Goal: Check status: Check status

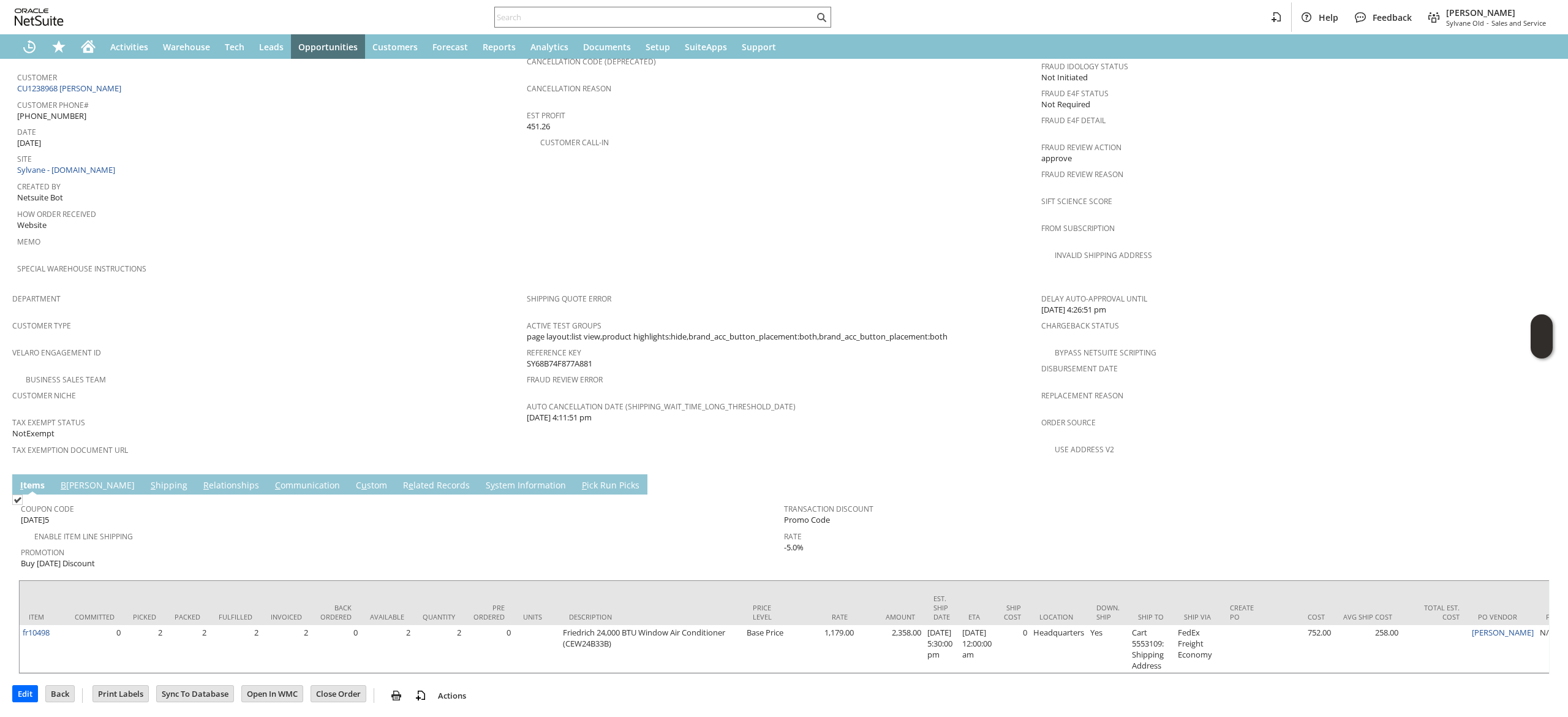
scroll to position [560, 0]
click at [148, 478] on link "S hipping" at bounding box center [169, 484] width 43 height 14
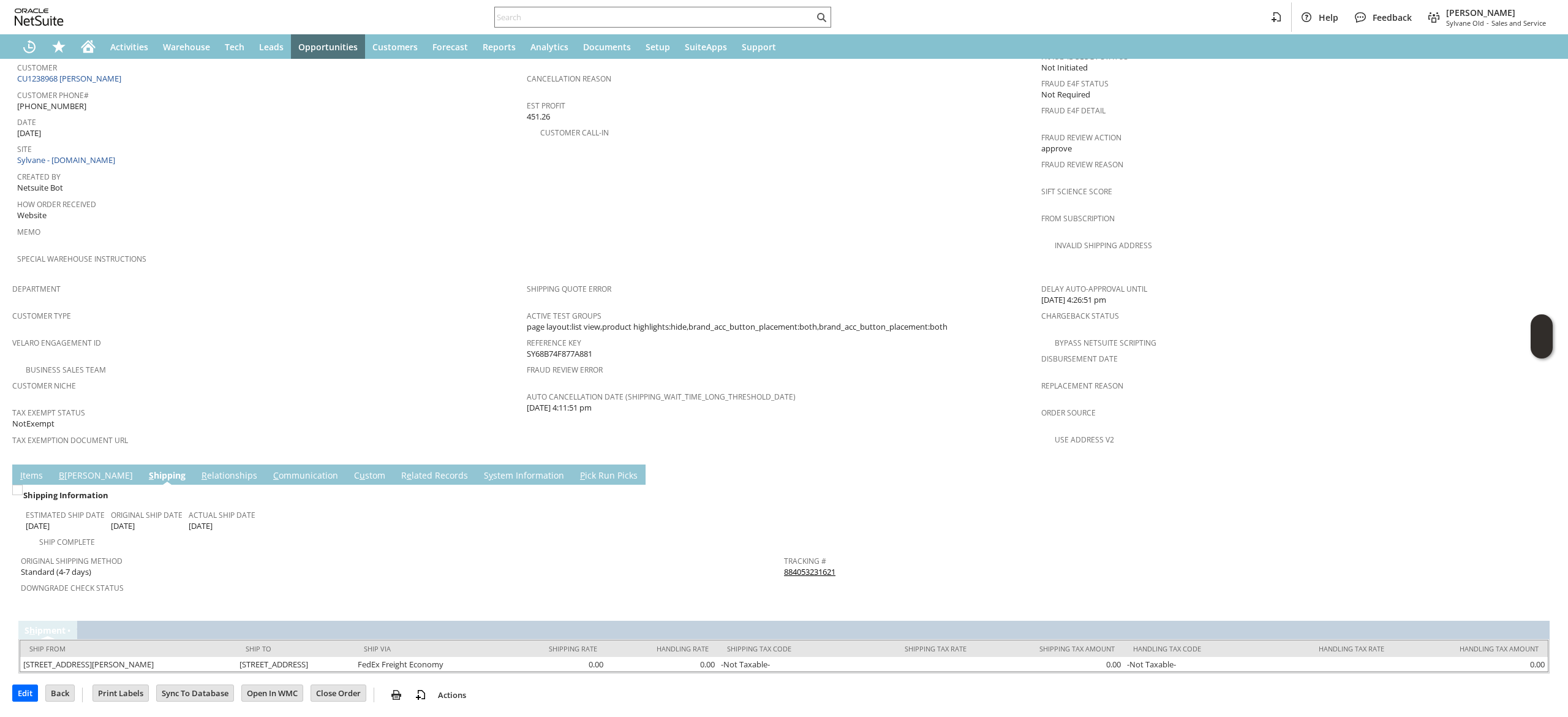
scroll to position [531, 0]
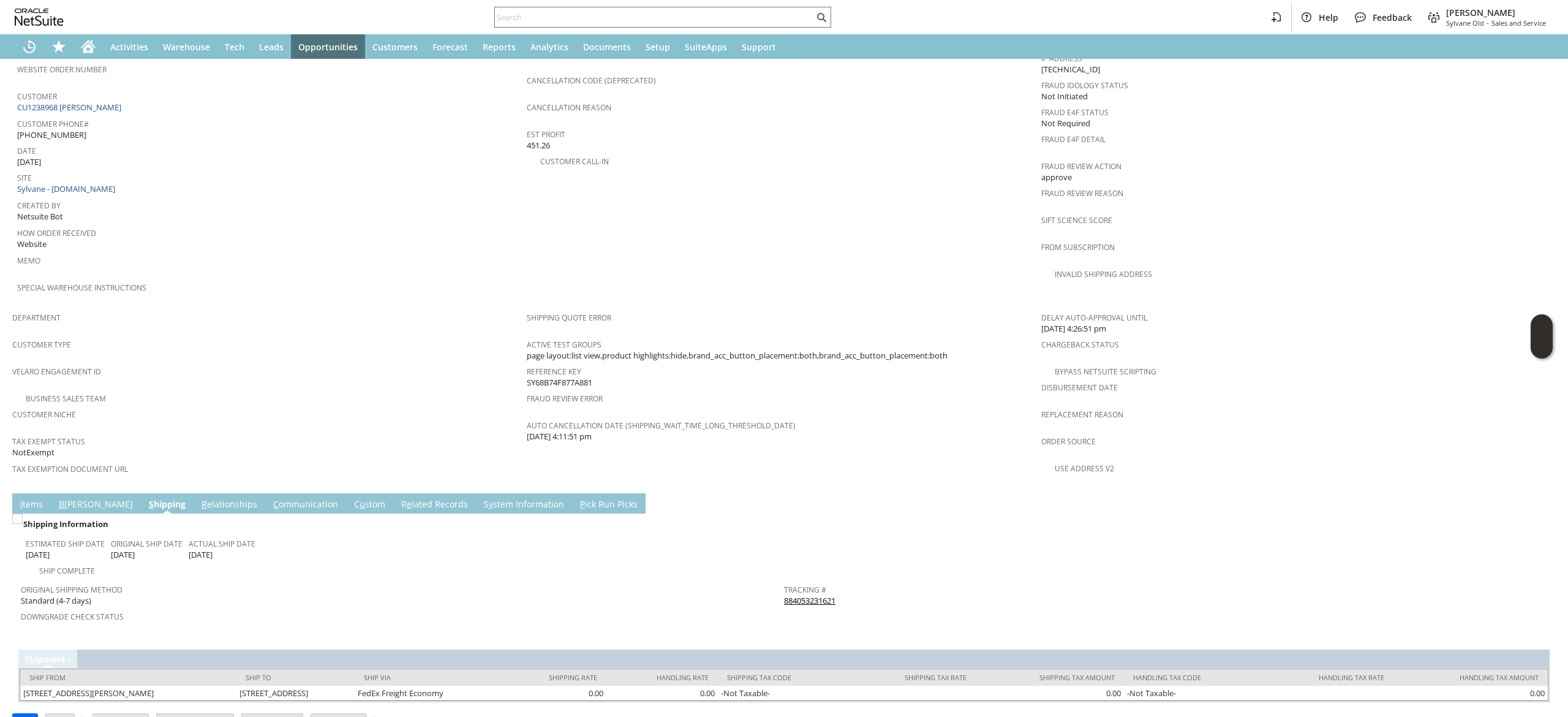
click at [270, 498] on link "C ommunication" at bounding box center [306, 504] width 71 height 14
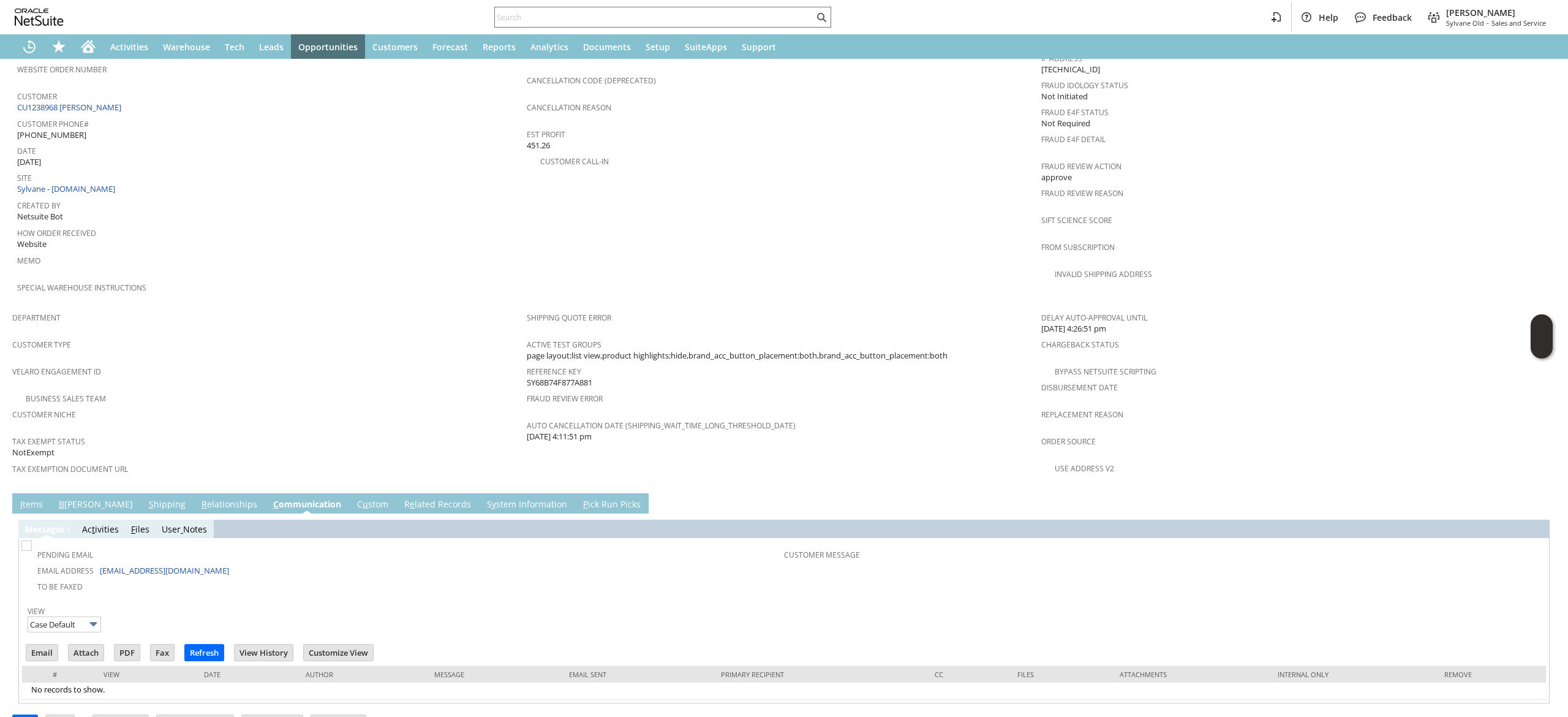
scroll to position [0, 0]
click at [26, 498] on link "I tems" at bounding box center [31, 504] width 29 height 14
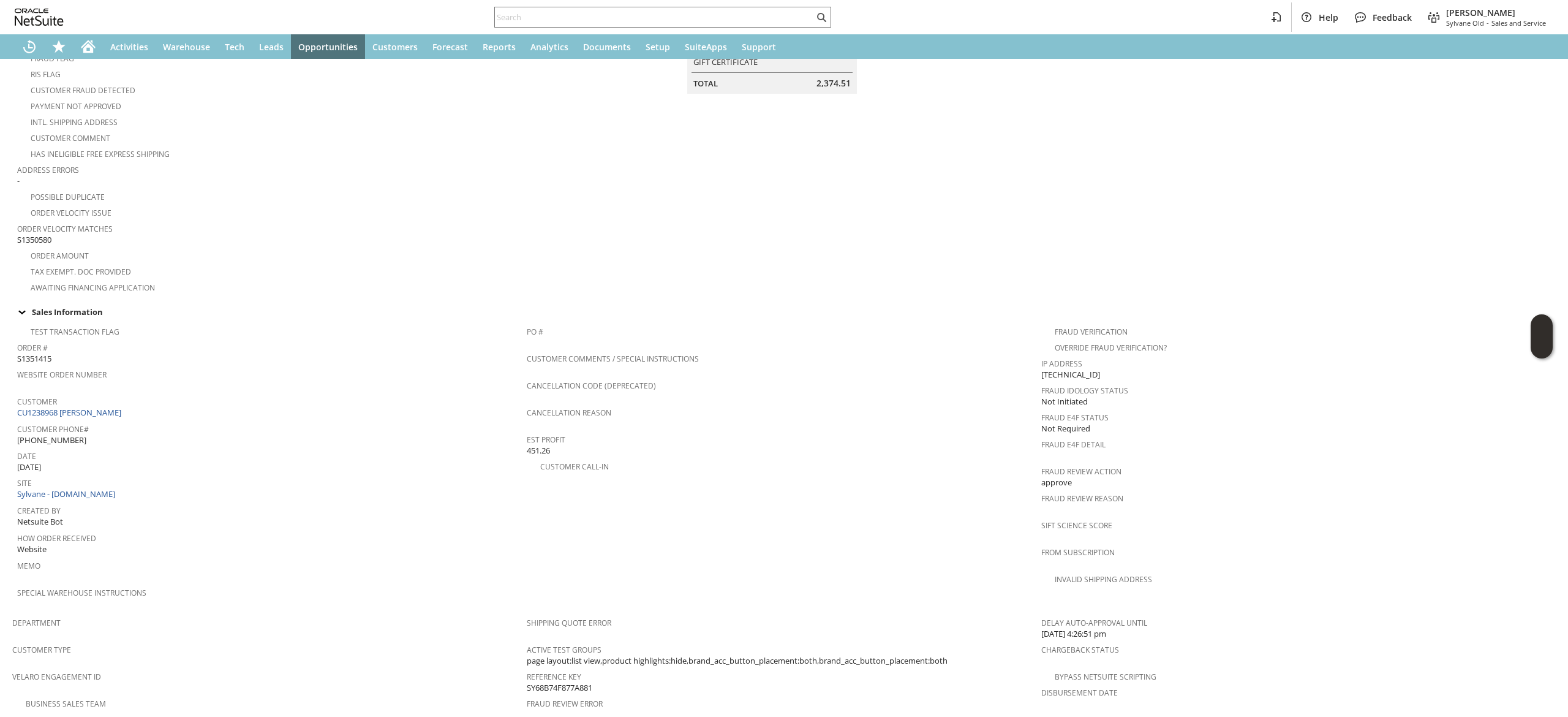
scroll to position [368, 0]
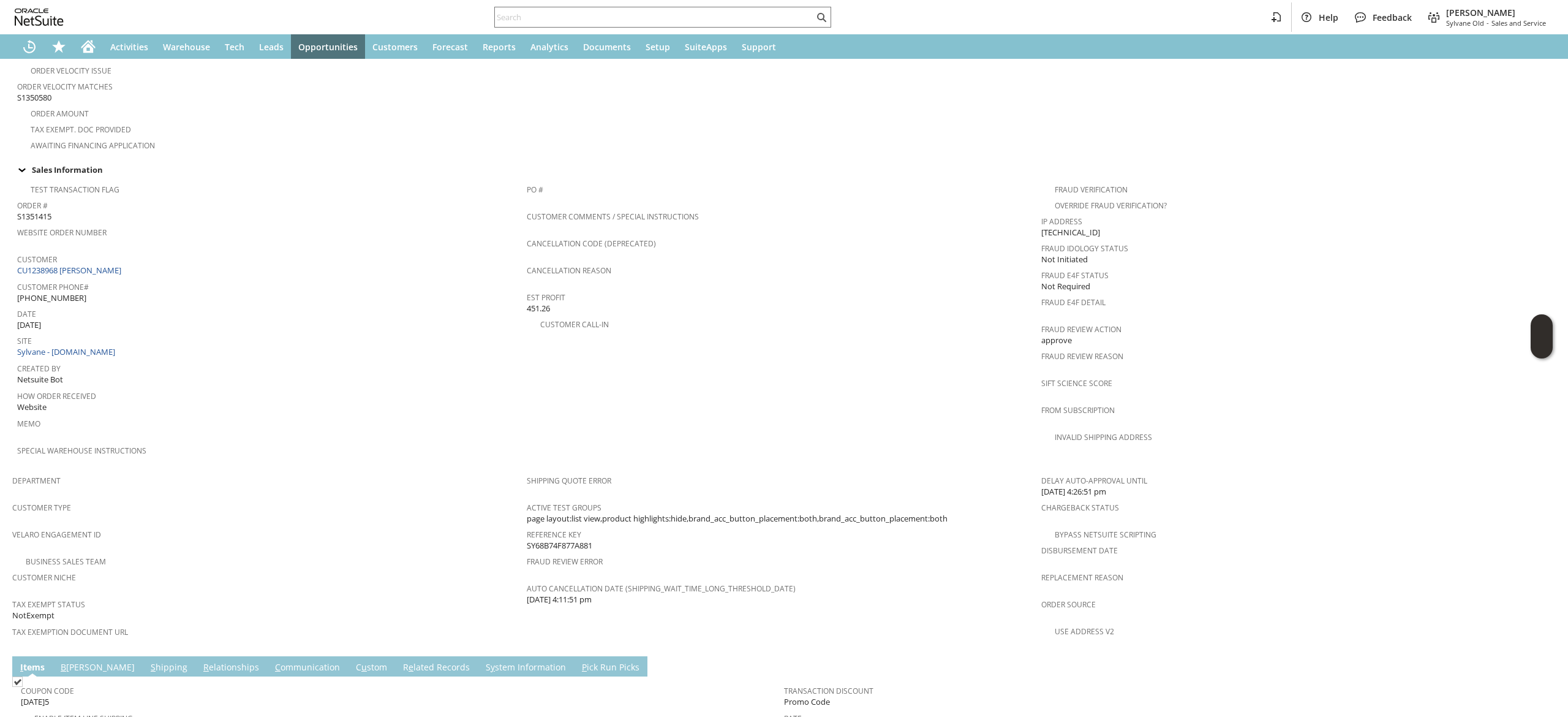
click at [267, 656] on td "C ommunication" at bounding box center [307, 666] width 81 height 20
click at [272, 661] on link "C ommunication" at bounding box center [307, 667] width 71 height 14
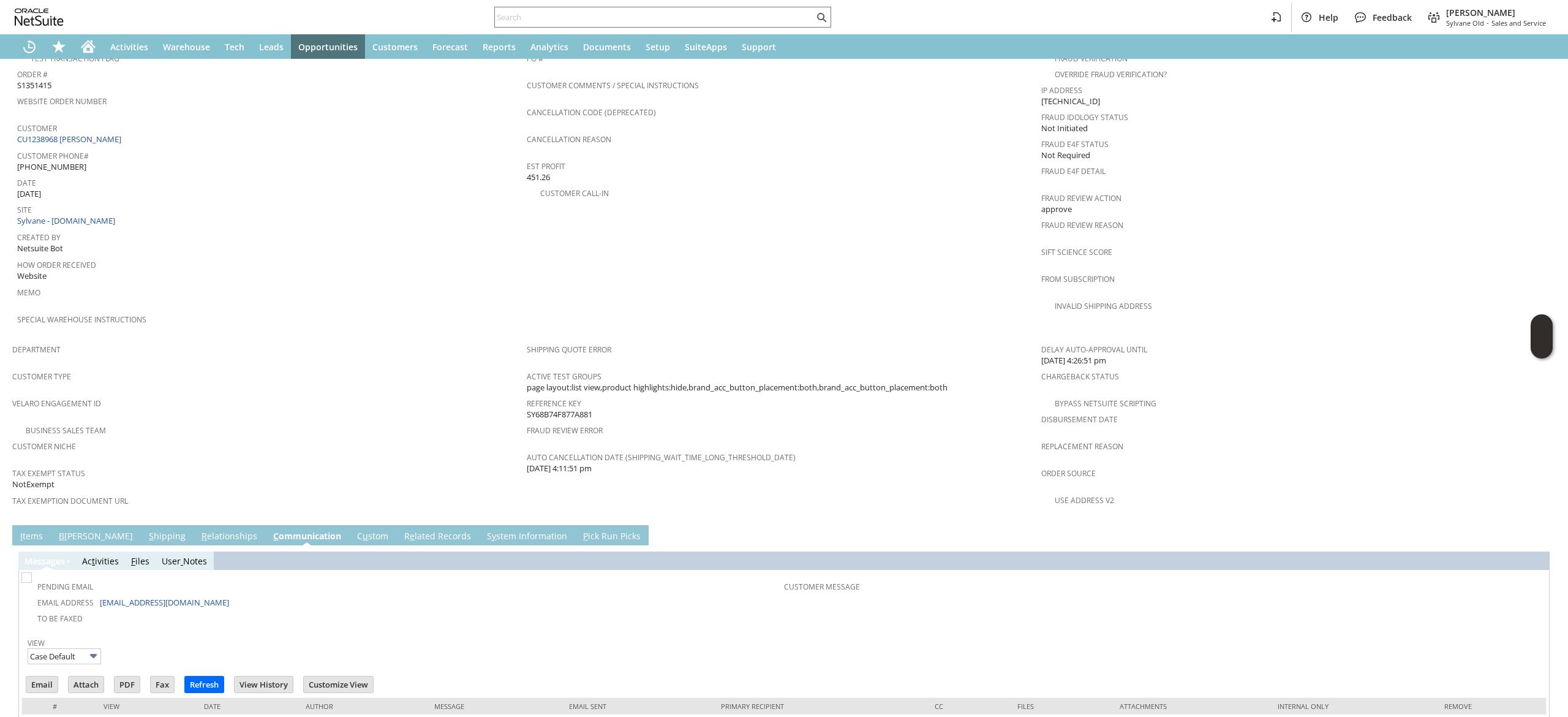
scroll to position [0, 0]
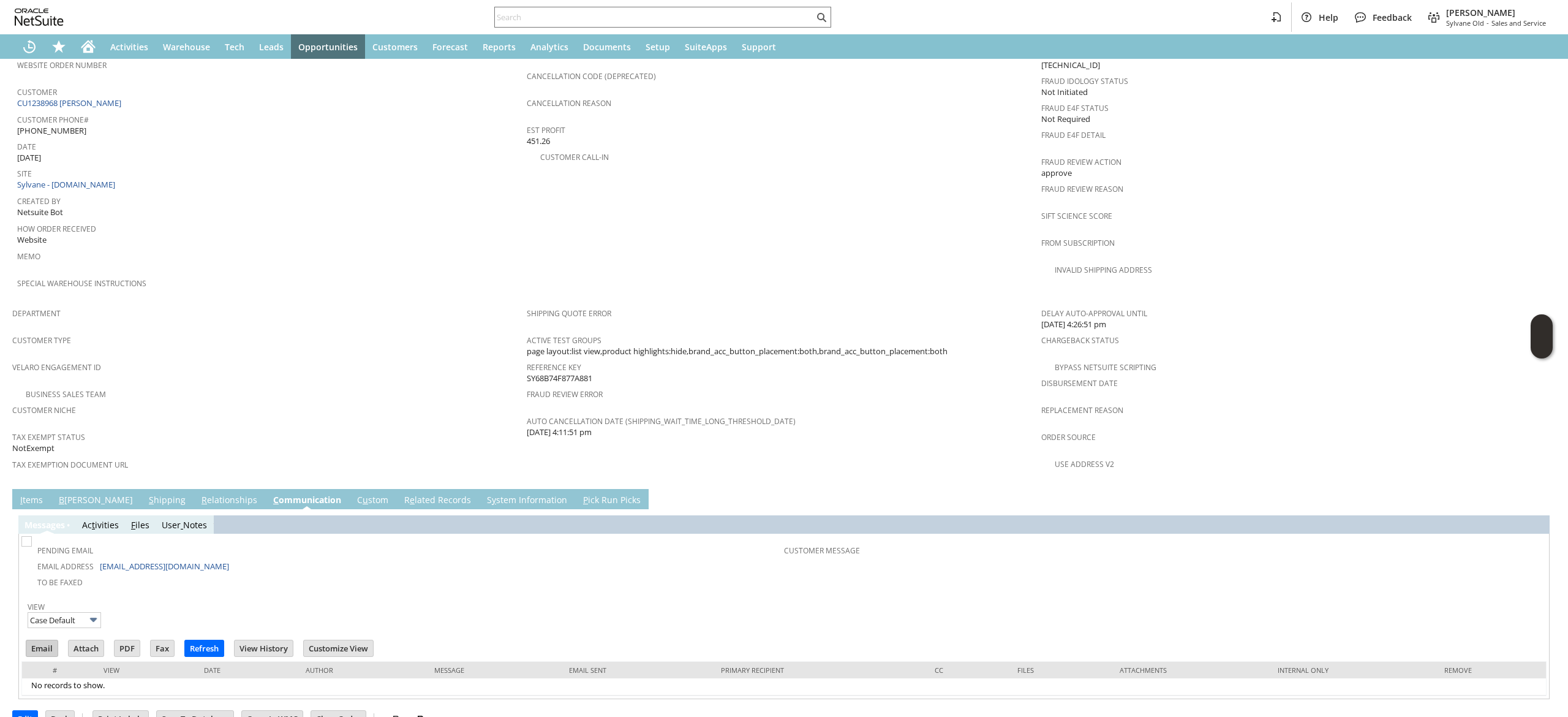
click at [47, 641] on input "Email" at bounding box center [42, 649] width 31 height 16
click at [940, 304] on span "Shipping Quote Error" at bounding box center [780, 312] width 508 height 14
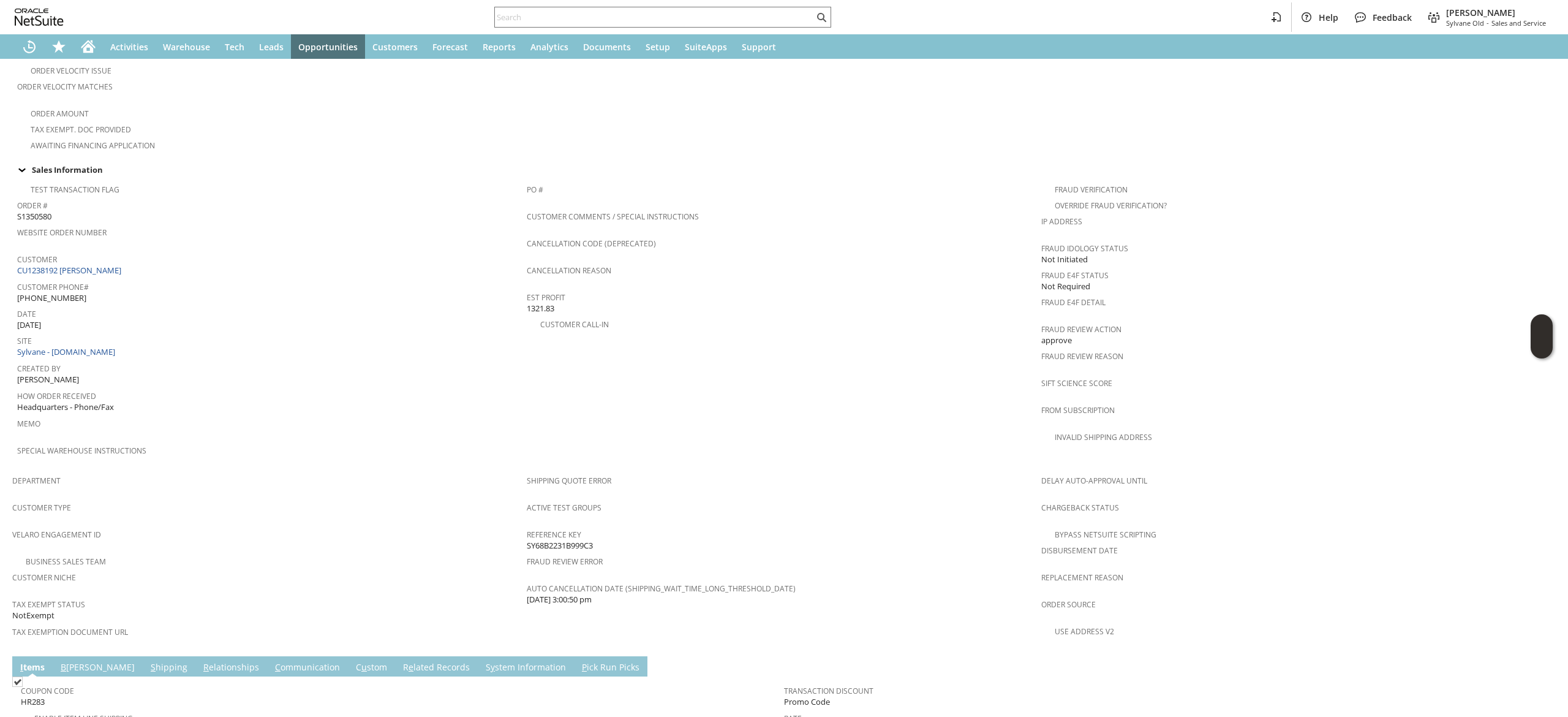
scroll to position [560, 0]
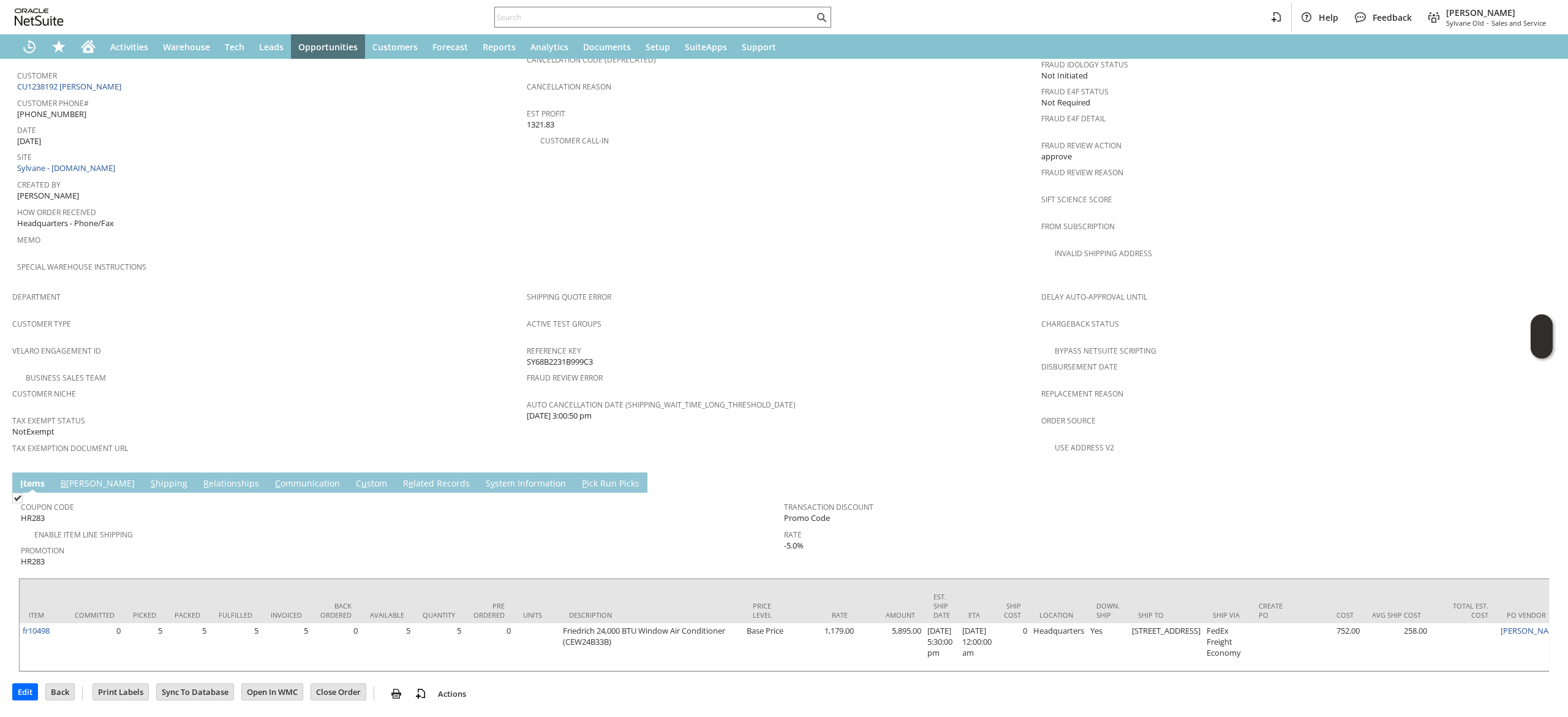
click at [148, 478] on link "S hipping" at bounding box center [169, 484] width 43 height 14
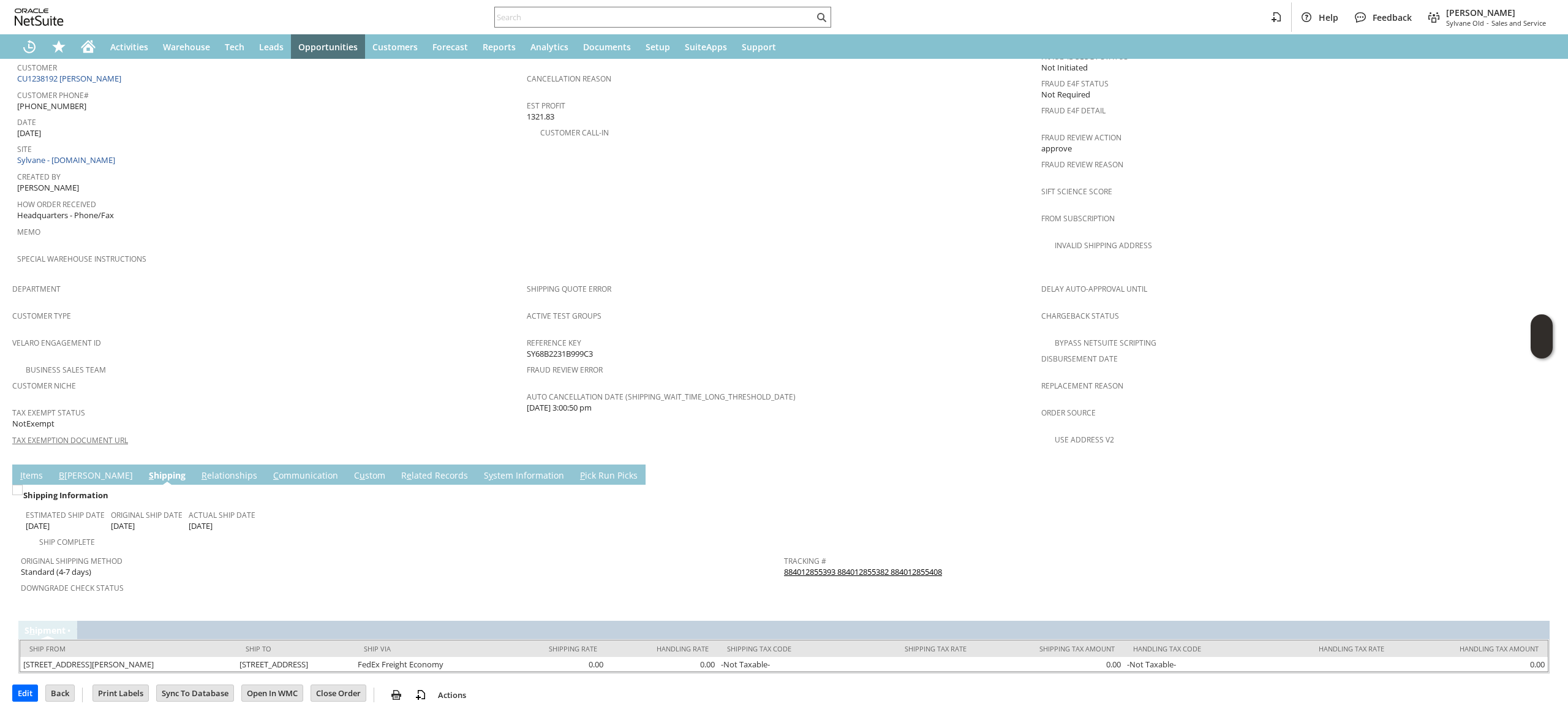
scroll to position [531, 0]
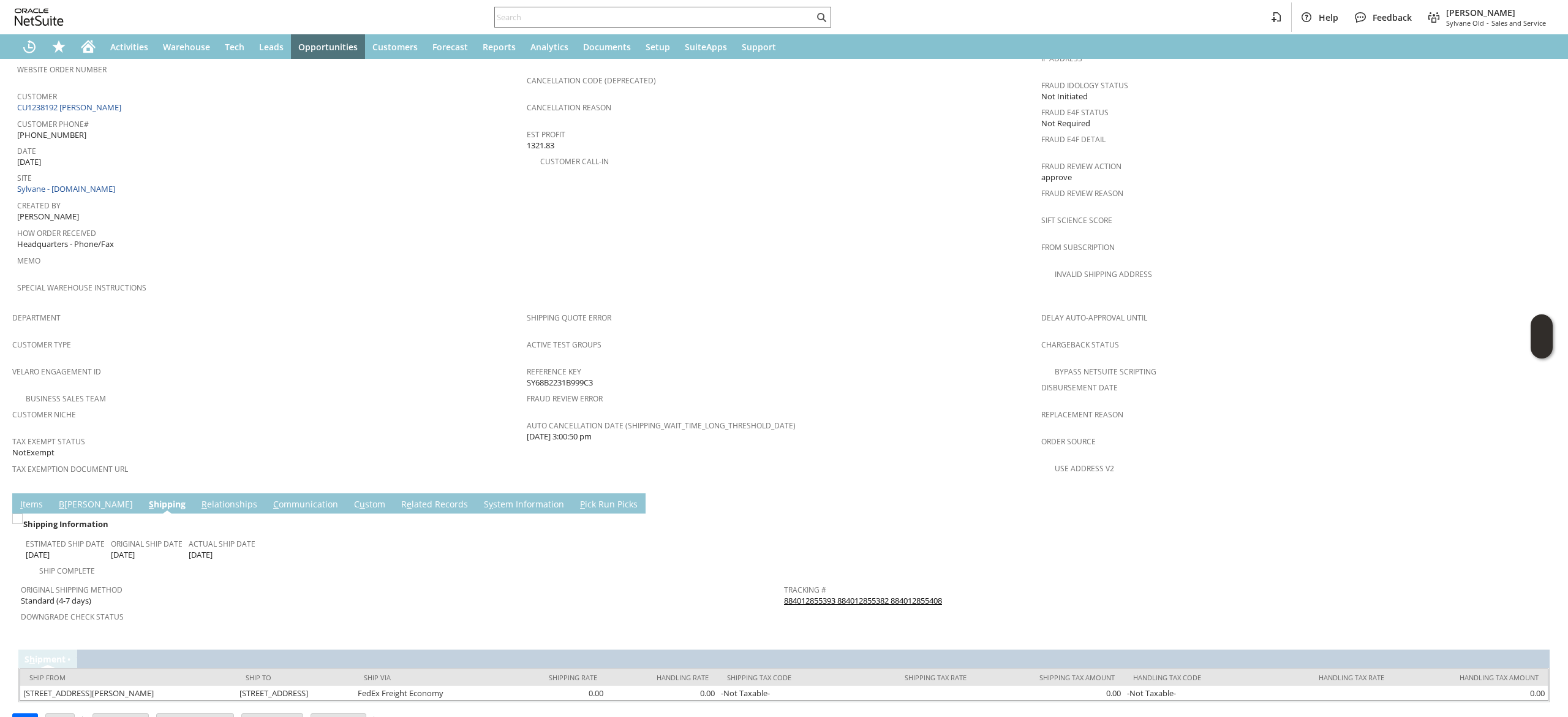
click at [924, 595] on link "884012855393 884012855382 884012855408" at bounding box center [863, 601] width 158 height 11
click at [21, 498] on span "I" at bounding box center [21, 503] width 2 height 12
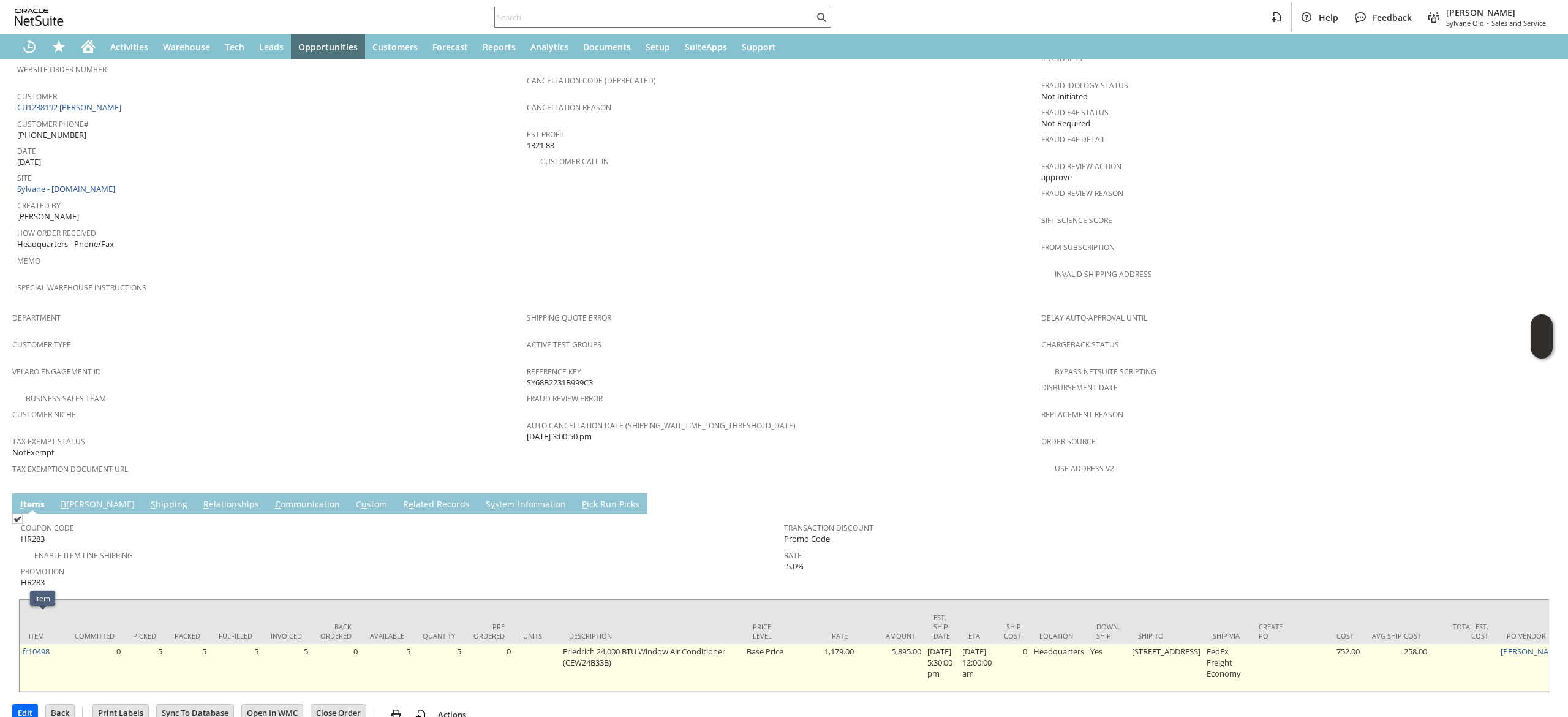
click at [55, 644] on td "fr10498" at bounding box center [42, 668] width 46 height 48
copy tr "fr10498"
